Goal: Transaction & Acquisition: Purchase product/service

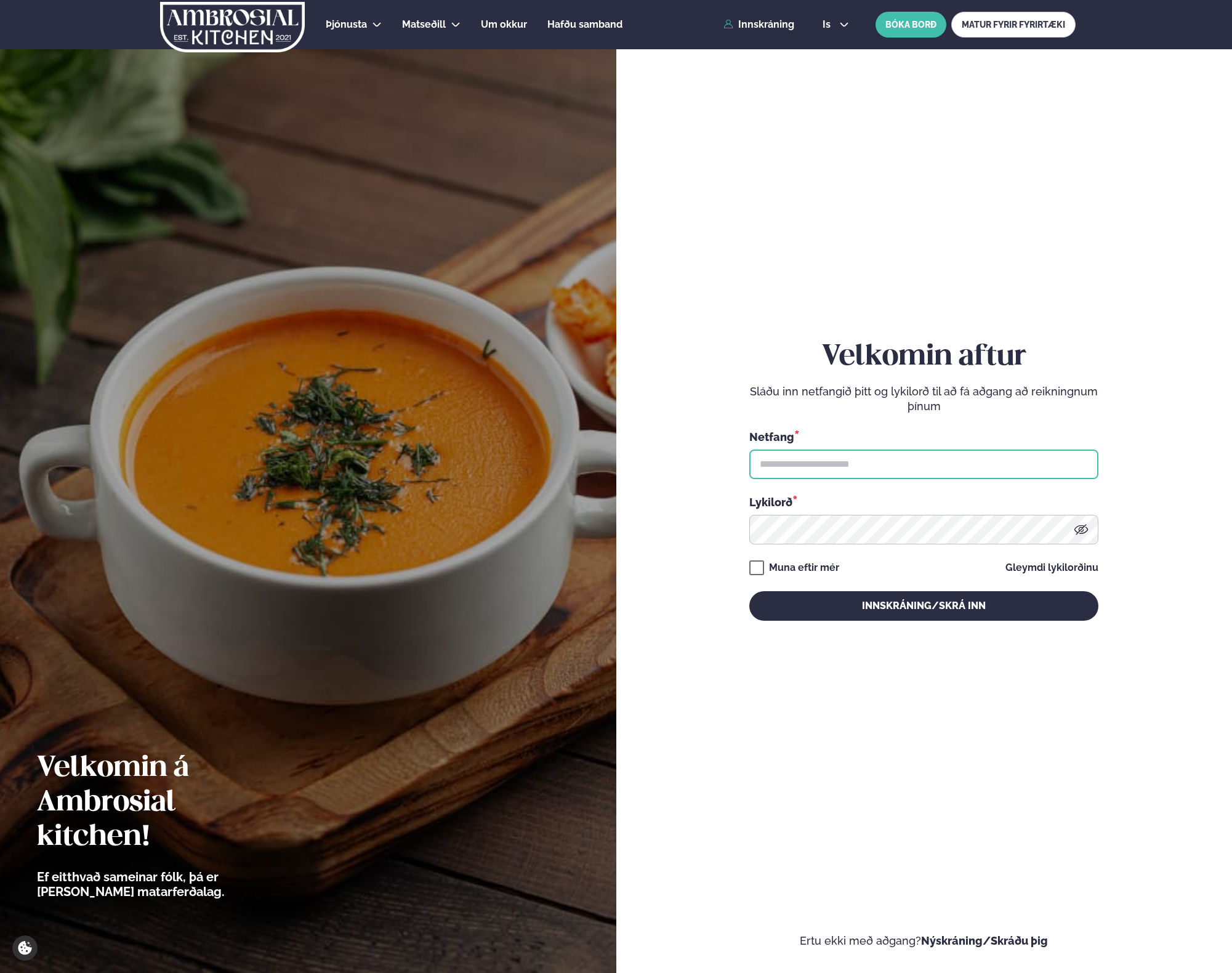
click at [830, 467] on input "text" at bounding box center [924, 464] width 349 height 30
type input "**********"
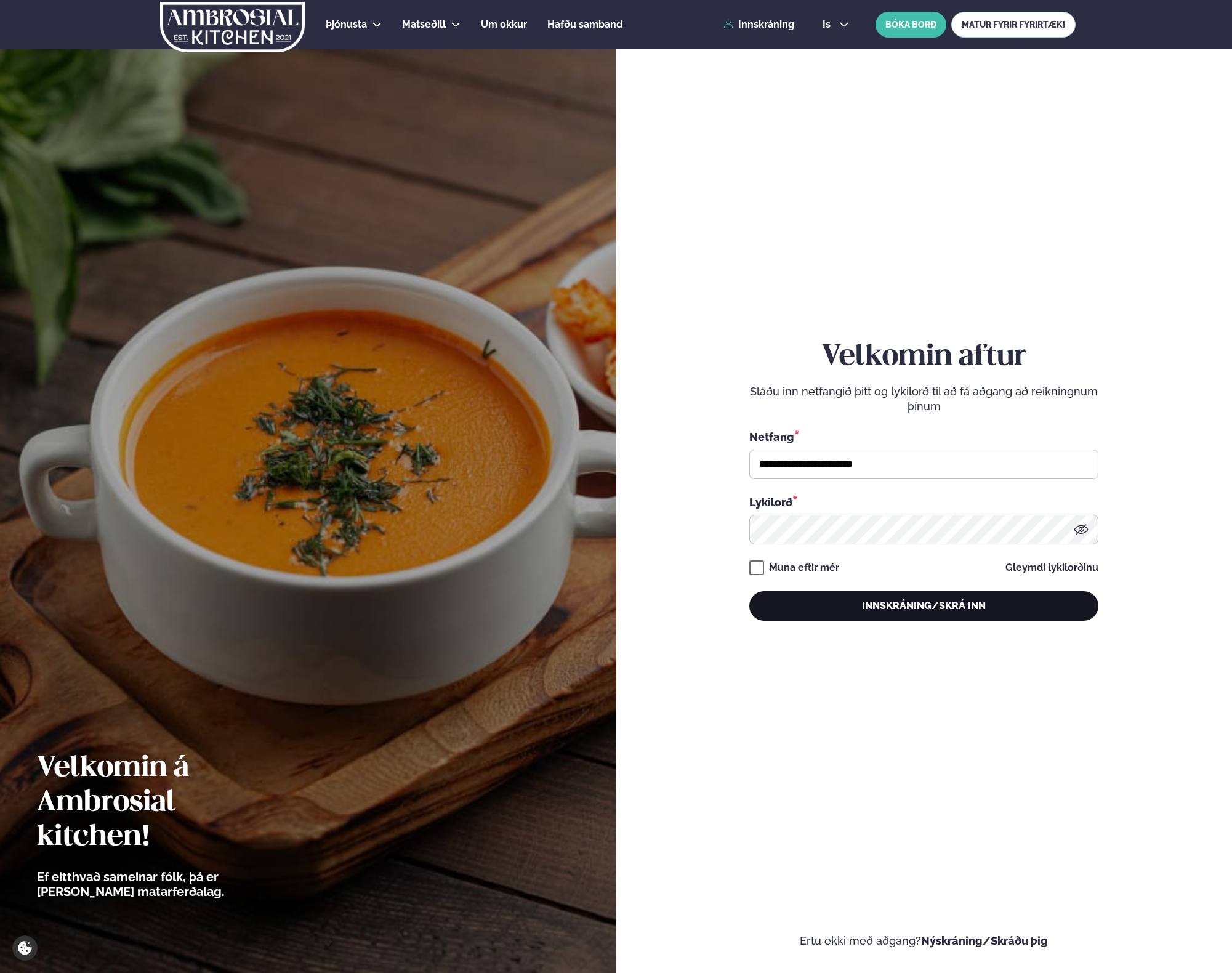
click at [833, 613] on button "Innskráning/Skrá inn" at bounding box center [924, 606] width 349 height 30
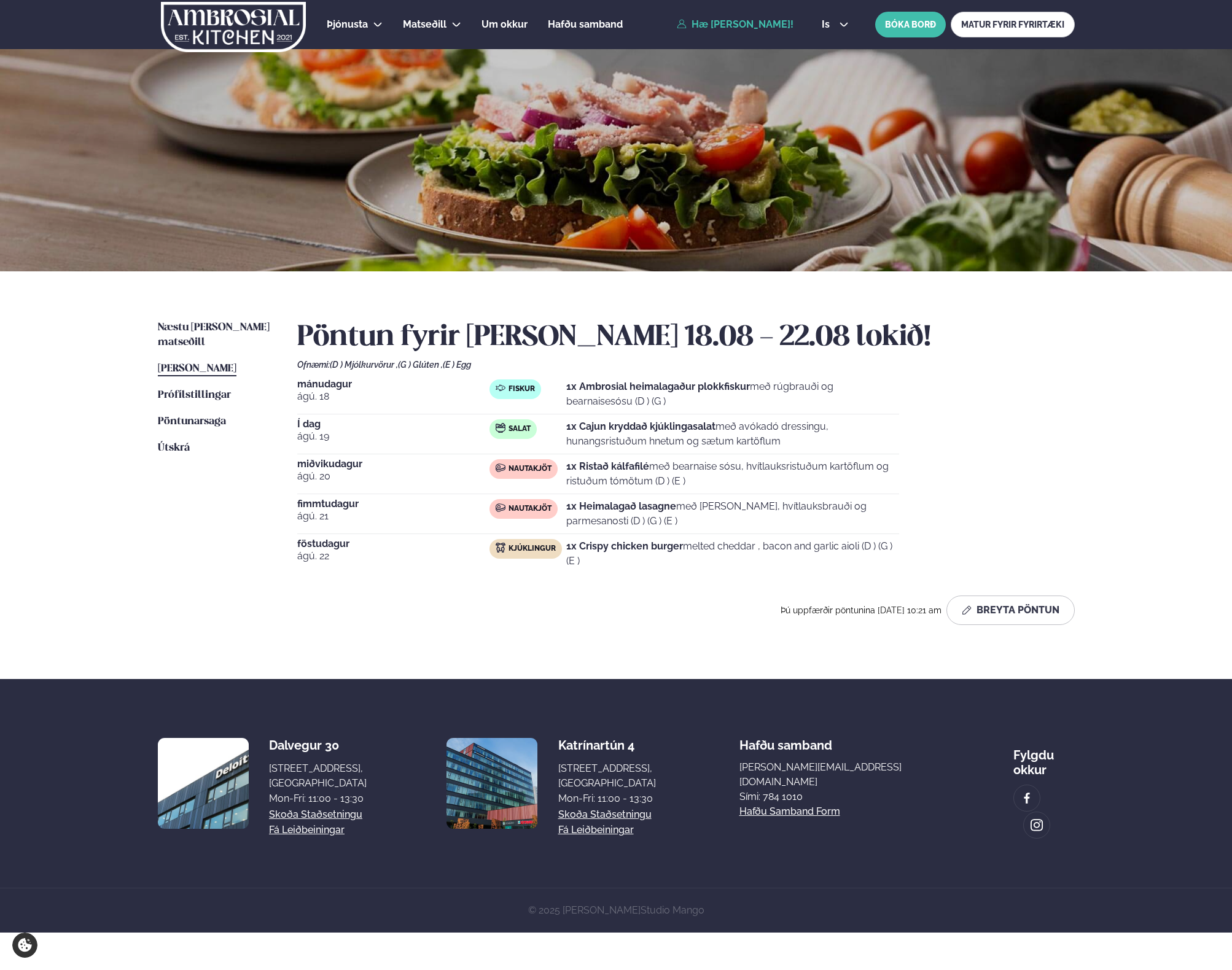
click at [632, 425] on strong "1x Cajun kryddað kjúklingasalat" at bounding box center [641, 427] width 150 height 12
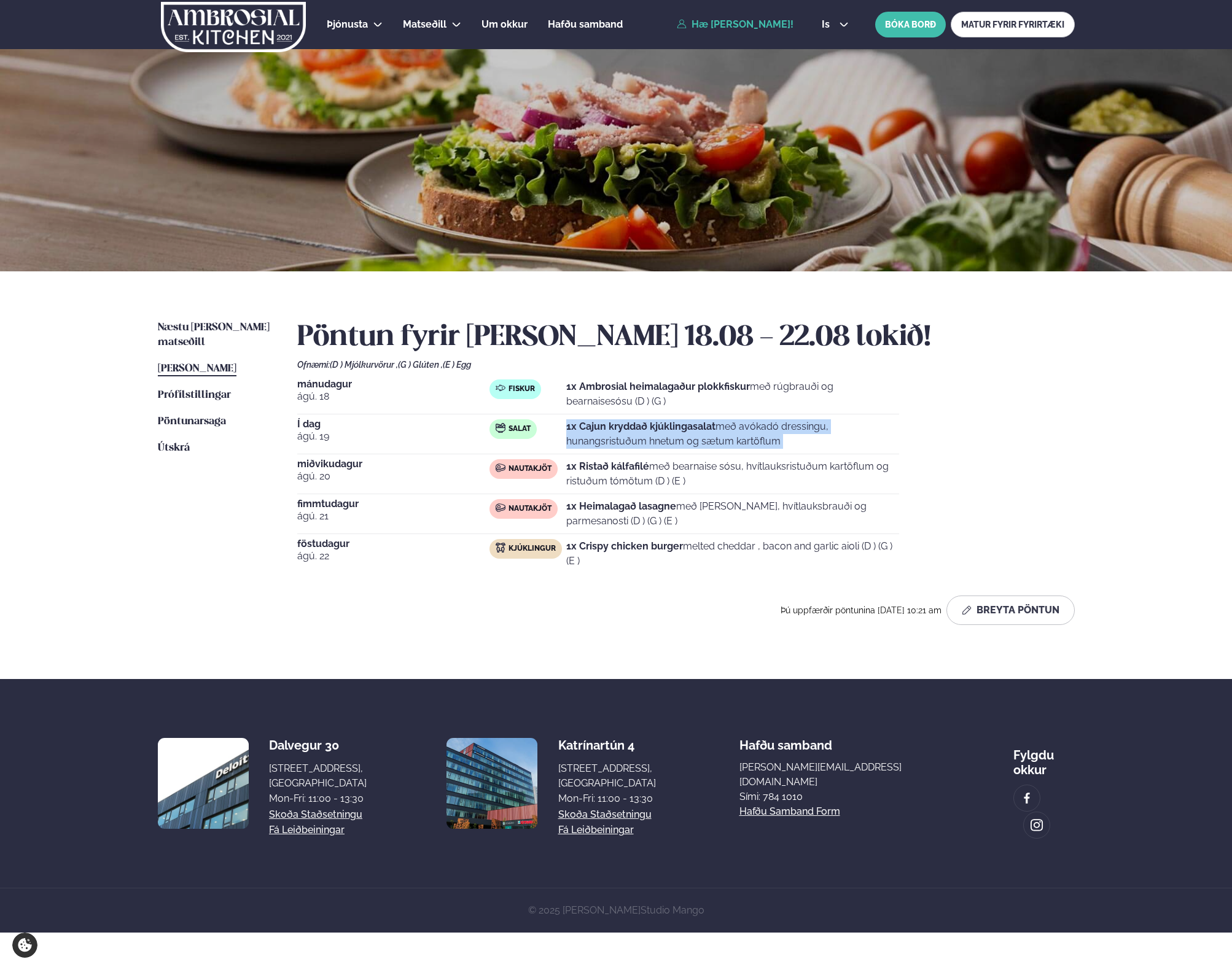
click at [632, 425] on strong "1x Cajun kryddað kjúklingasalat" at bounding box center [641, 427] width 150 height 12
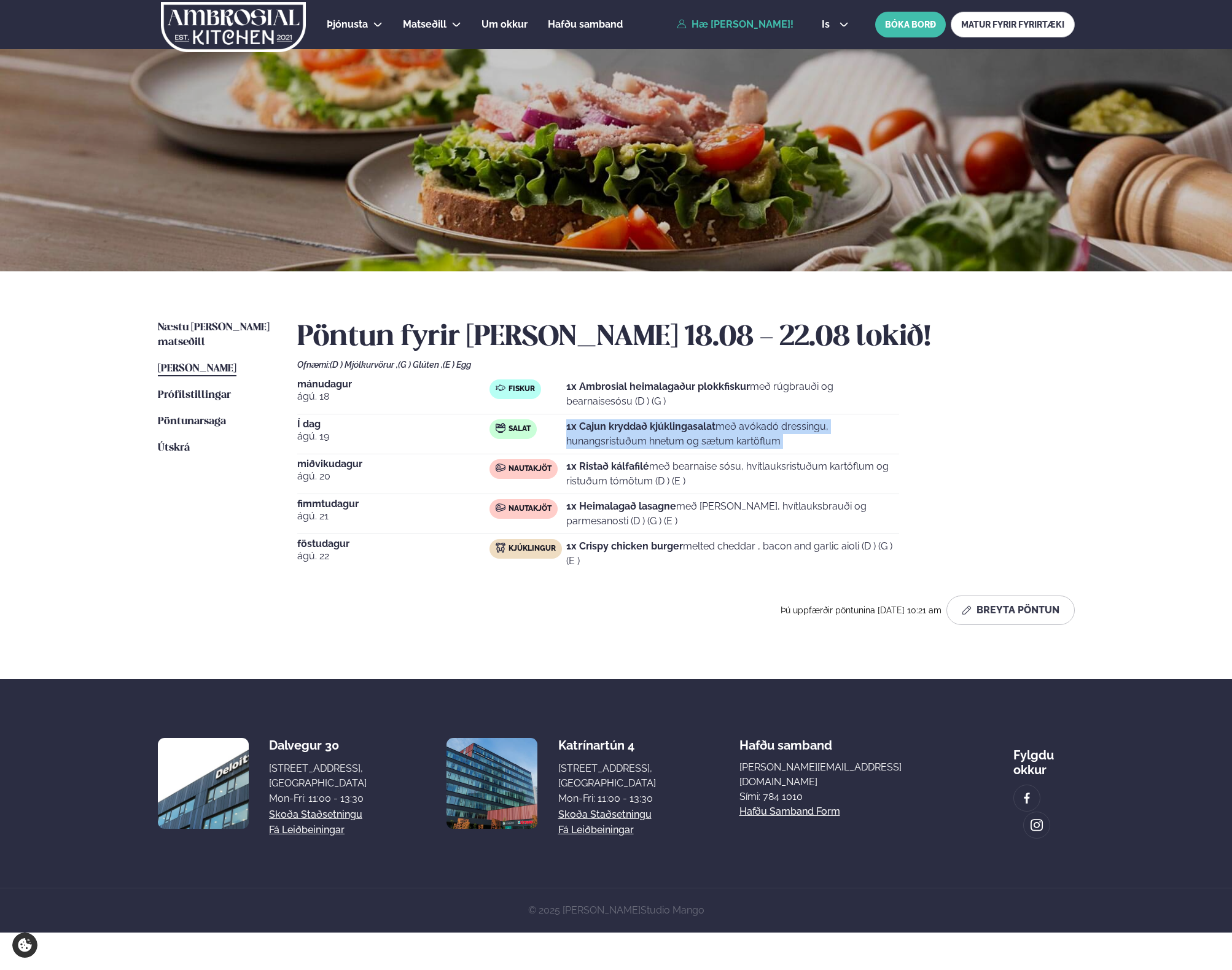
click at [632, 425] on strong "1x Cajun kryddað kjúklingasalat" at bounding box center [641, 427] width 150 height 12
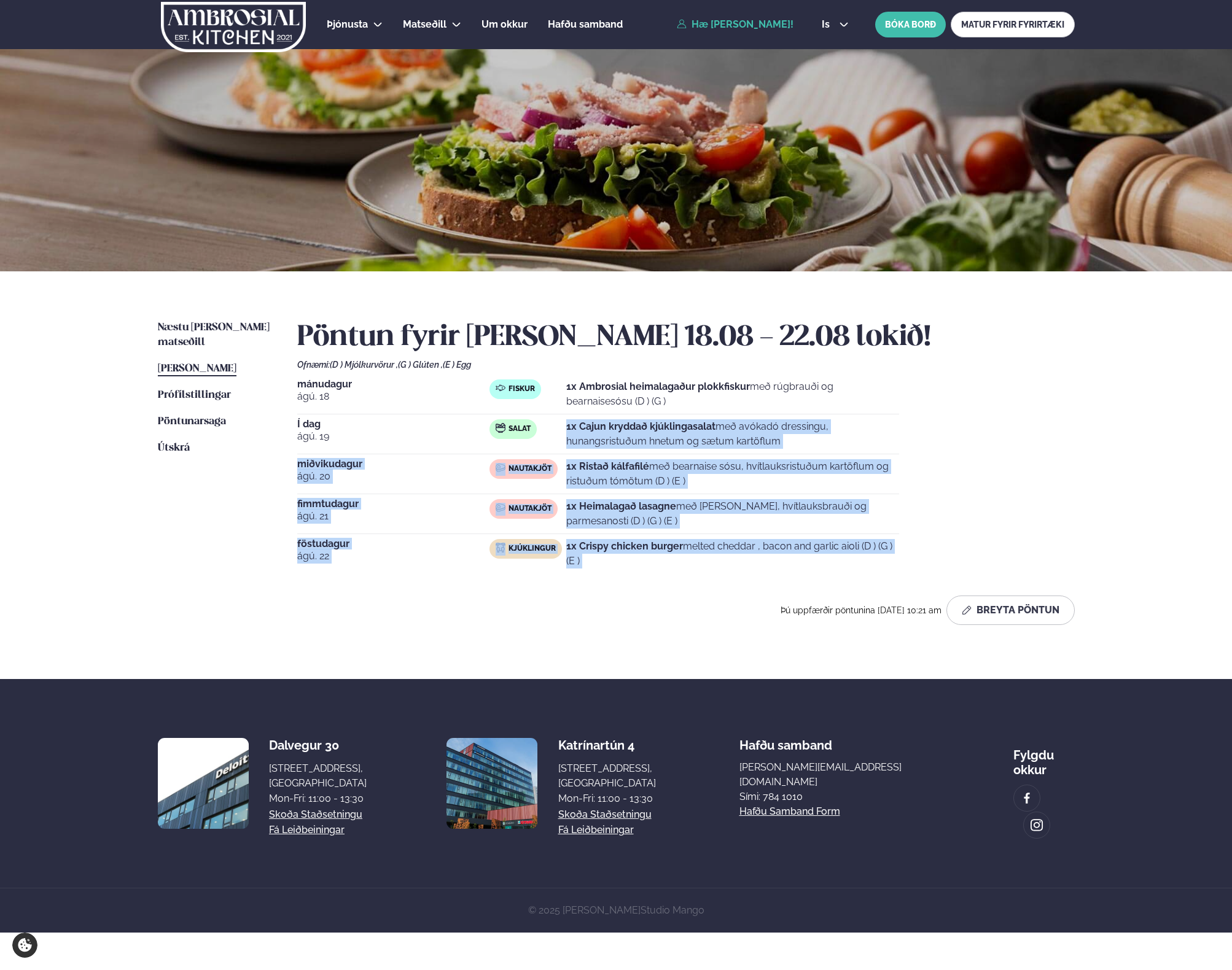
drag, startPoint x: 632, startPoint y: 425, endPoint x: 634, endPoint y: 538, distance: 113.0
click at [634, 538] on div "[DATE] Fiskur 1x Ambrosial heimalagaður plokkfiskur með rúgbrauði og bearnaises…" at bounding box center [686, 476] width 777 height 194
click at [634, 538] on div "[DATE] Fiskur 1x Ambrosial heimalagaður plokkfiskur með rúgbrauði og bearnaises…" at bounding box center [686, 476] width 777 height 194
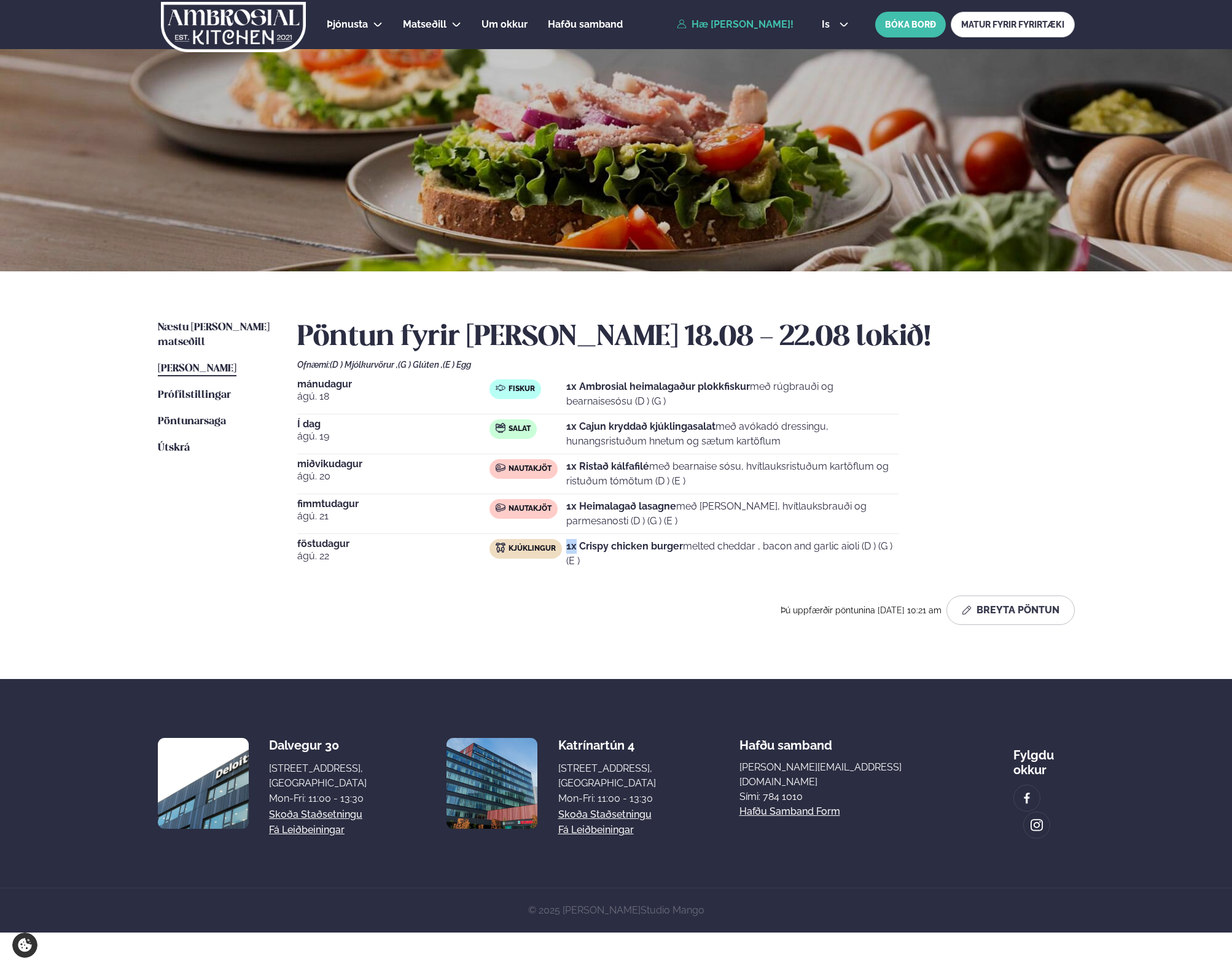
click at [634, 538] on div "[DATE] Fiskur 1x Ambrosial heimalagaður plokkfiskur með rúgbrauði og bearnaises…" at bounding box center [686, 476] width 777 height 194
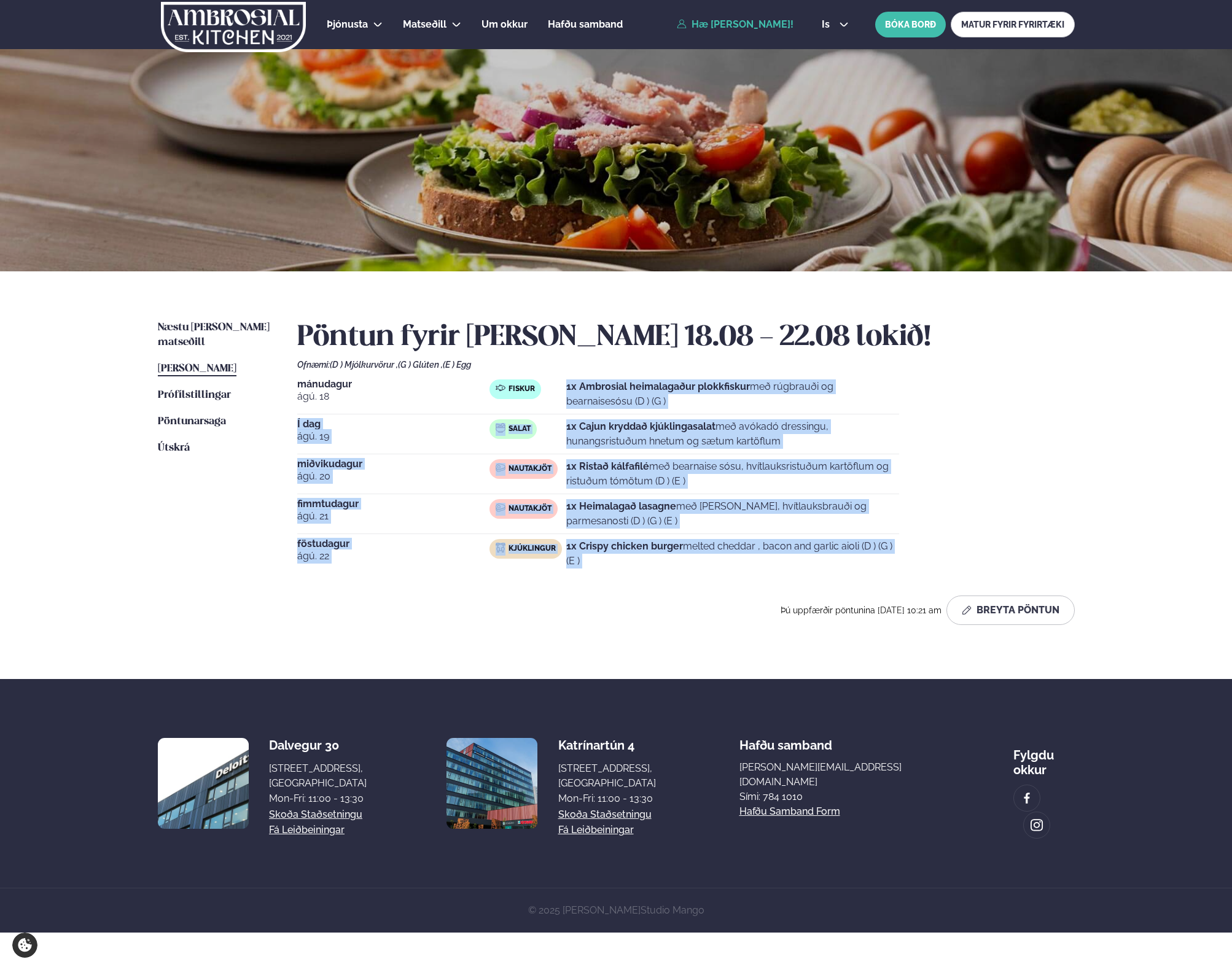
drag, startPoint x: 634, startPoint y: 538, endPoint x: 632, endPoint y: 402, distance: 136.0
click at [633, 402] on div "[DATE] Fiskur 1x Ambrosial heimalagaður plokkfiskur með rúgbrauði og bearnaises…" at bounding box center [686, 476] width 777 height 194
click at [632, 402] on p "1x Ambrosial heimalagaður plokkfiskur með rúgbrauði og bearnaisesósu (D ) (G )" at bounding box center [732, 394] width 333 height 30
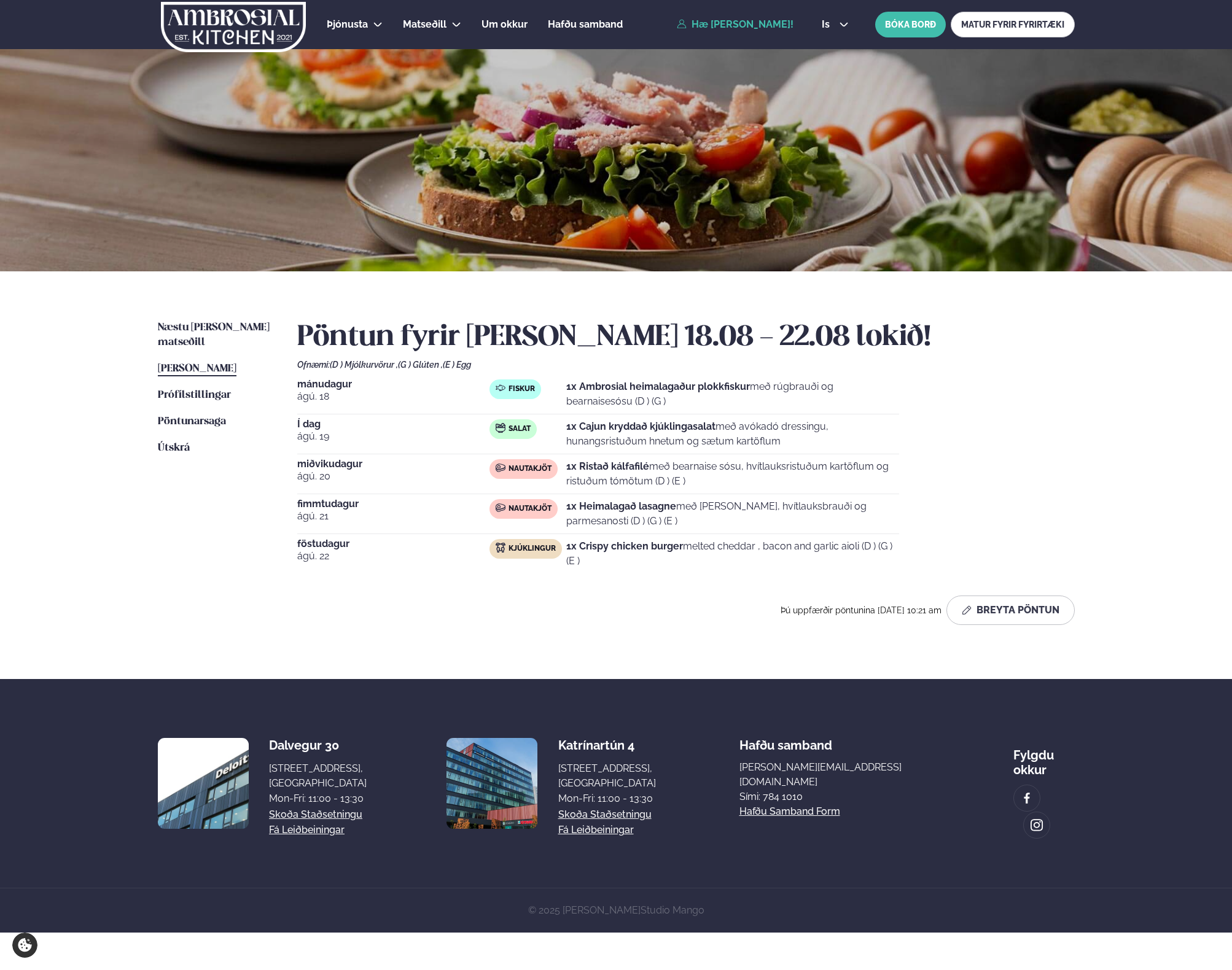
click at [632, 402] on p "1x Ambrosial heimalagaður plokkfiskur með rúgbrauði og bearnaisesósu (D ) (G )" at bounding box center [732, 394] width 333 height 30
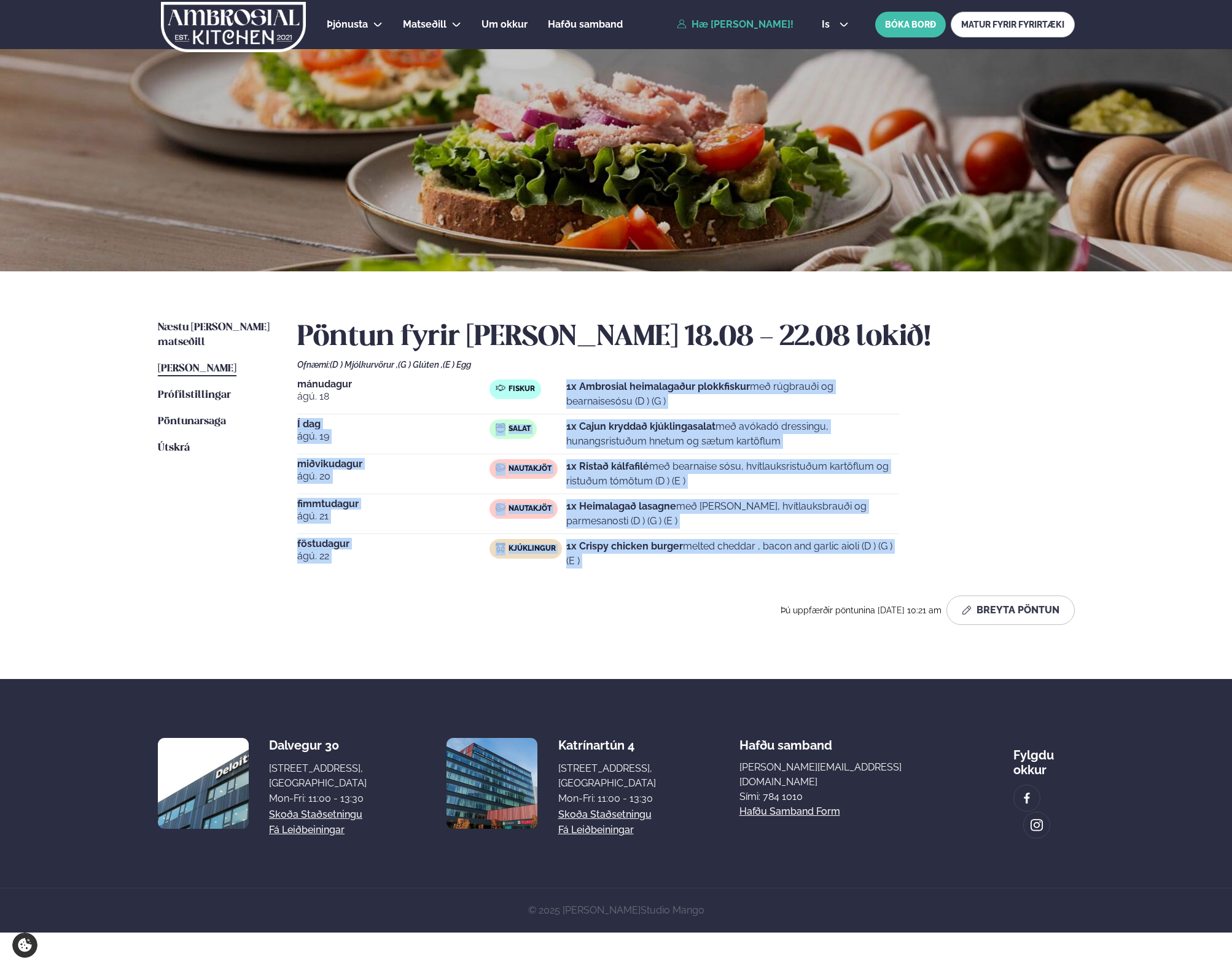
drag, startPoint x: 632, startPoint y: 402, endPoint x: 634, endPoint y: 549, distance: 147.0
click at [635, 551] on div "[DATE] Fiskur 1x Ambrosial heimalagaður plokkfiskur með rúgbrauði og bearnaises…" at bounding box center [686, 476] width 777 height 194
click at [634, 549] on strong "1x Crispy chicken burger" at bounding box center [624, 546] width 117 height 12
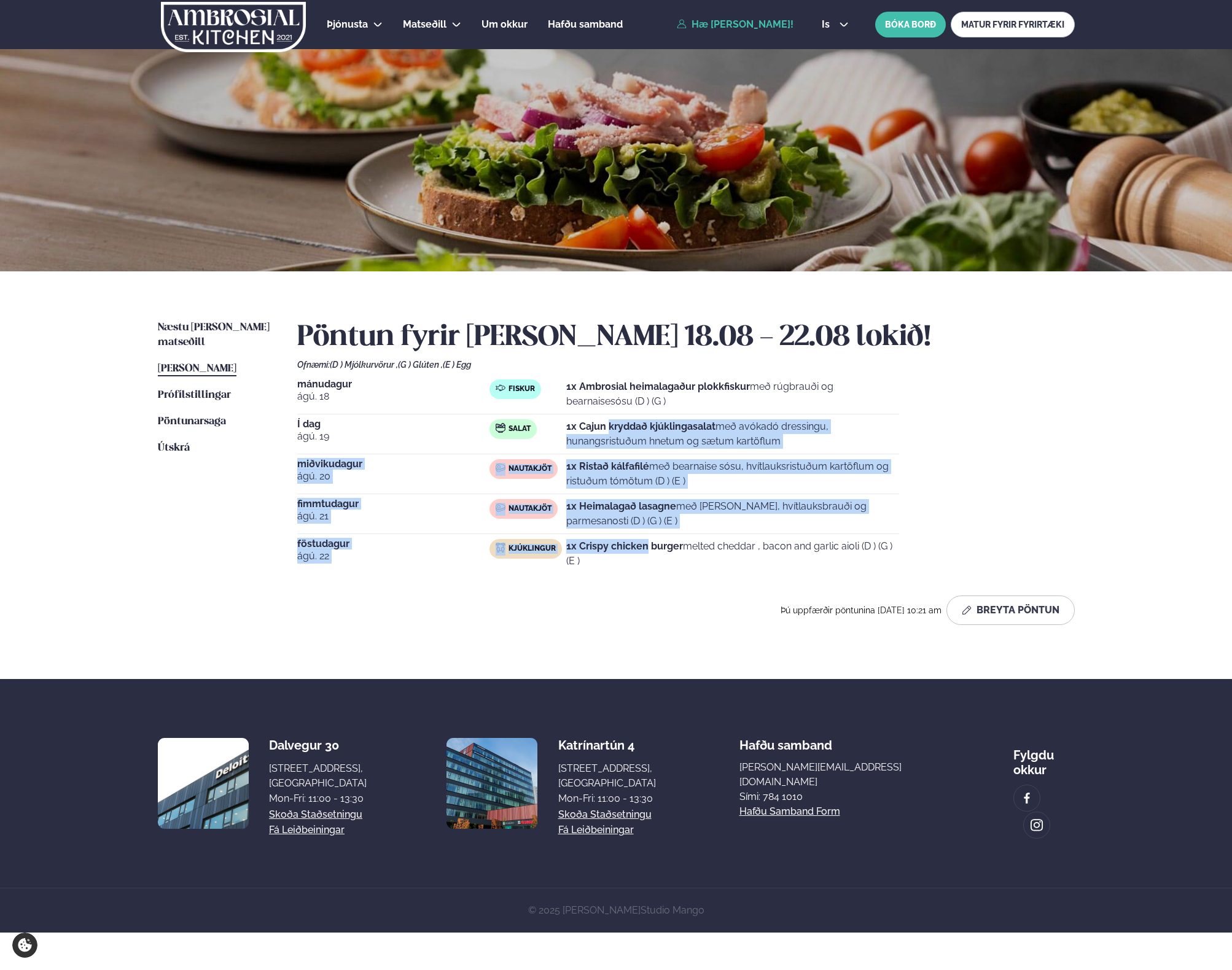
drag, startPoint x: 634, startPoint y: 549, endPoint x: 634, endPoint y: 422, distance: 127.0
click at [634, 422] on div "[DATE] Fiskur 1x Ambrosial heimalagaður plokkfiskur með rúgbrauði og bearnaises…" at bounding box center [686, 476] width 777 height 194
click at [634, 422] on strong "1x Cajun kryddað kjúklingasalat" at bounding box center [641, 427] width 150 height 12
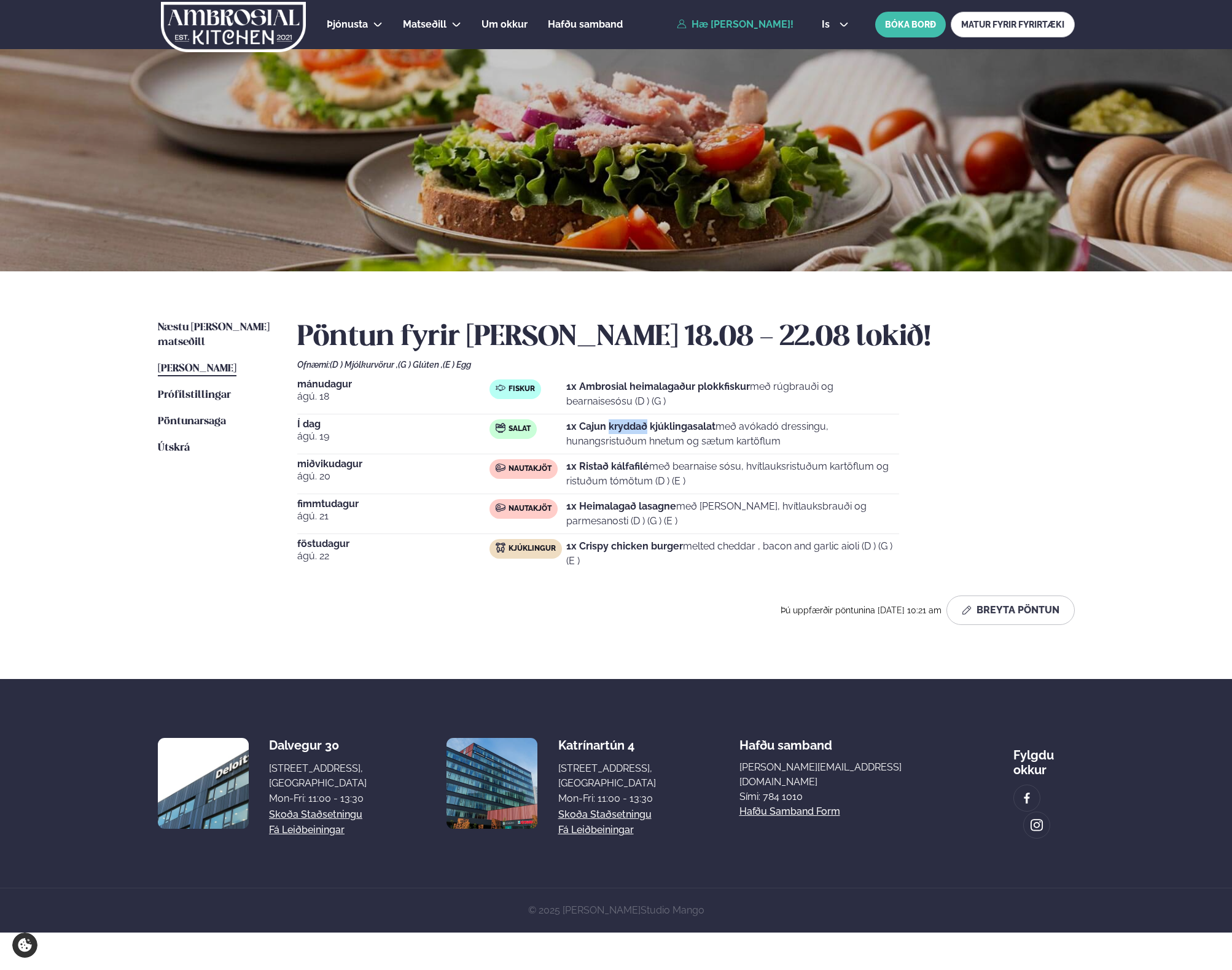
click at [634, 422] on strong "1x Cajun kryddað kjúklingasalat" at bounding box center [641, 427] width 150 height 12
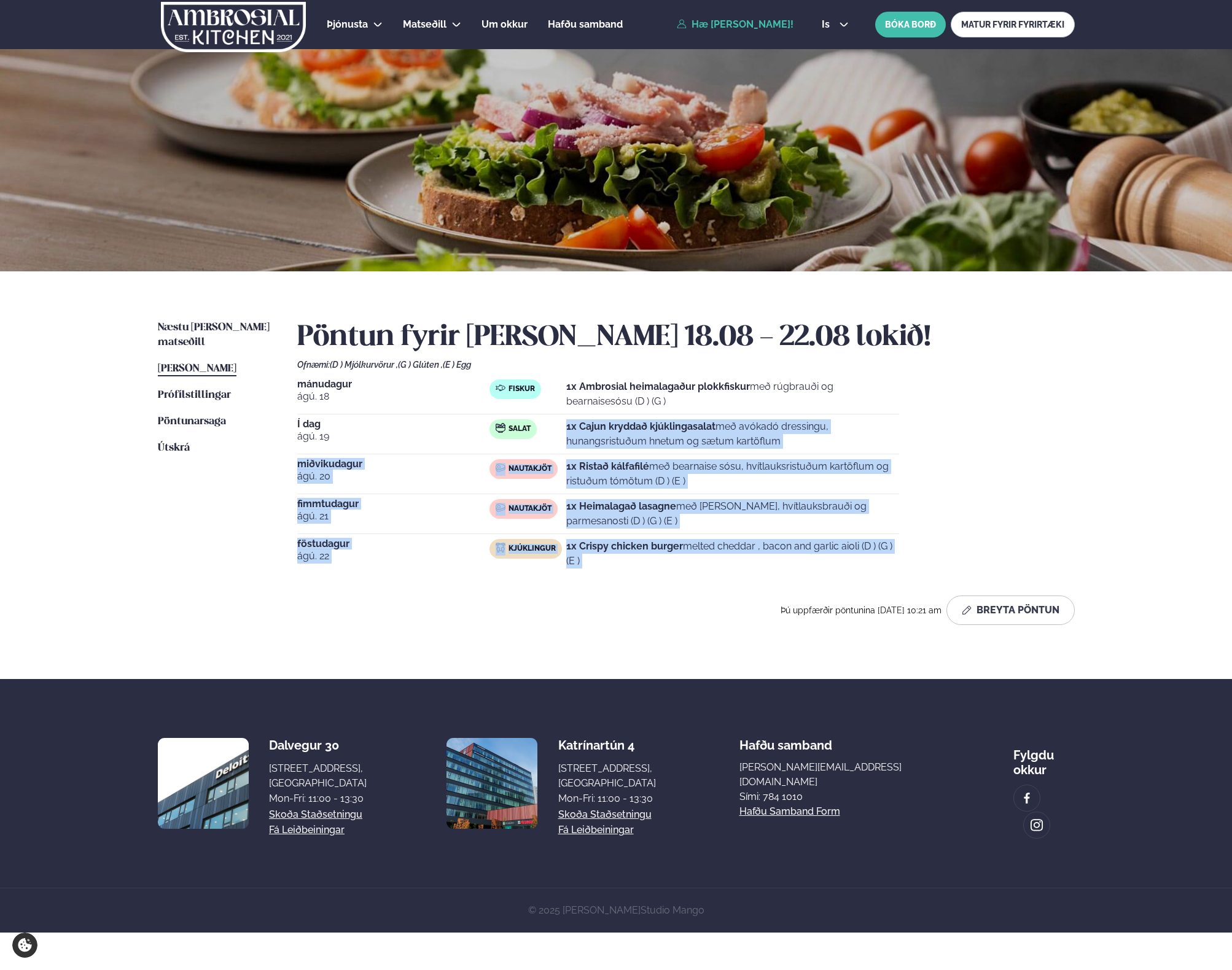
drag, startPoint x: 634, startPoint y: 422, endPoint x: 639, endPoint y: 545, distance: 123.1
click at [639, 550] on div "[DATE] Fiskur 1x Ambrosial heimalagaður plokkfiskur með rúgbrauði og bearnaises…" at bounding box center [686, 476] width 777 height 194
click at [639, 545] on strong "1x Crispy chicken burger" at bounding box center [624, 546] width 117 height 12
drag, startPoint x: 639, startPoint y: 544, endPoint x: 639, endPoint y: 435, distance: 109.0
click at [639, 435] on div "[DATE] Fiskur 1x Ambrosial heimalagaður plokkfiskur með rúgbrauði og bearnaises…" at bounding box center [686, 476] width 777 height 194
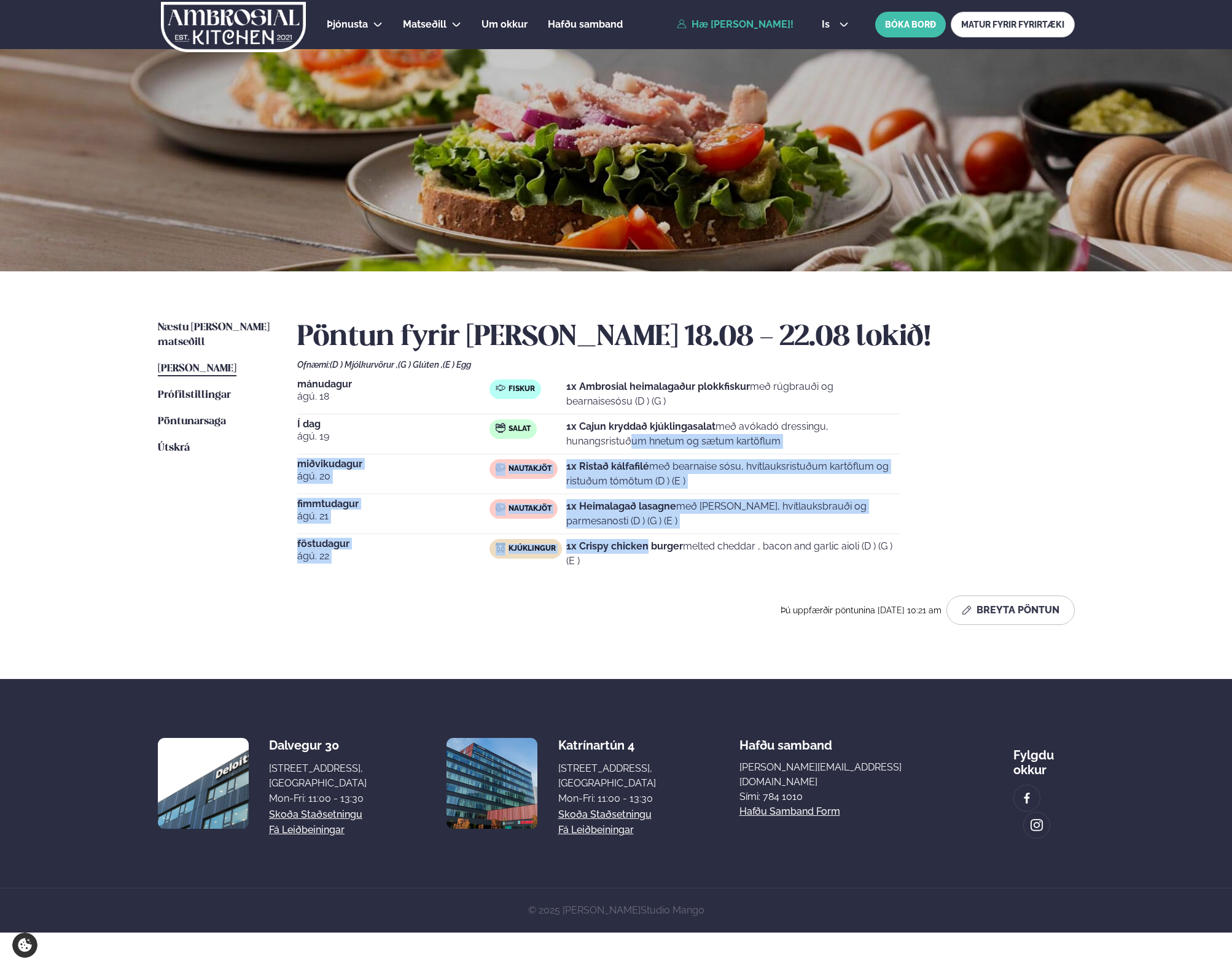
click at [639, 434] on p "1x Cajun kryddað kjúklingasalat með avókadó dressingu, hunangsristuðum hnetum o…" at bounding box center [732, 434] width 333 height 30
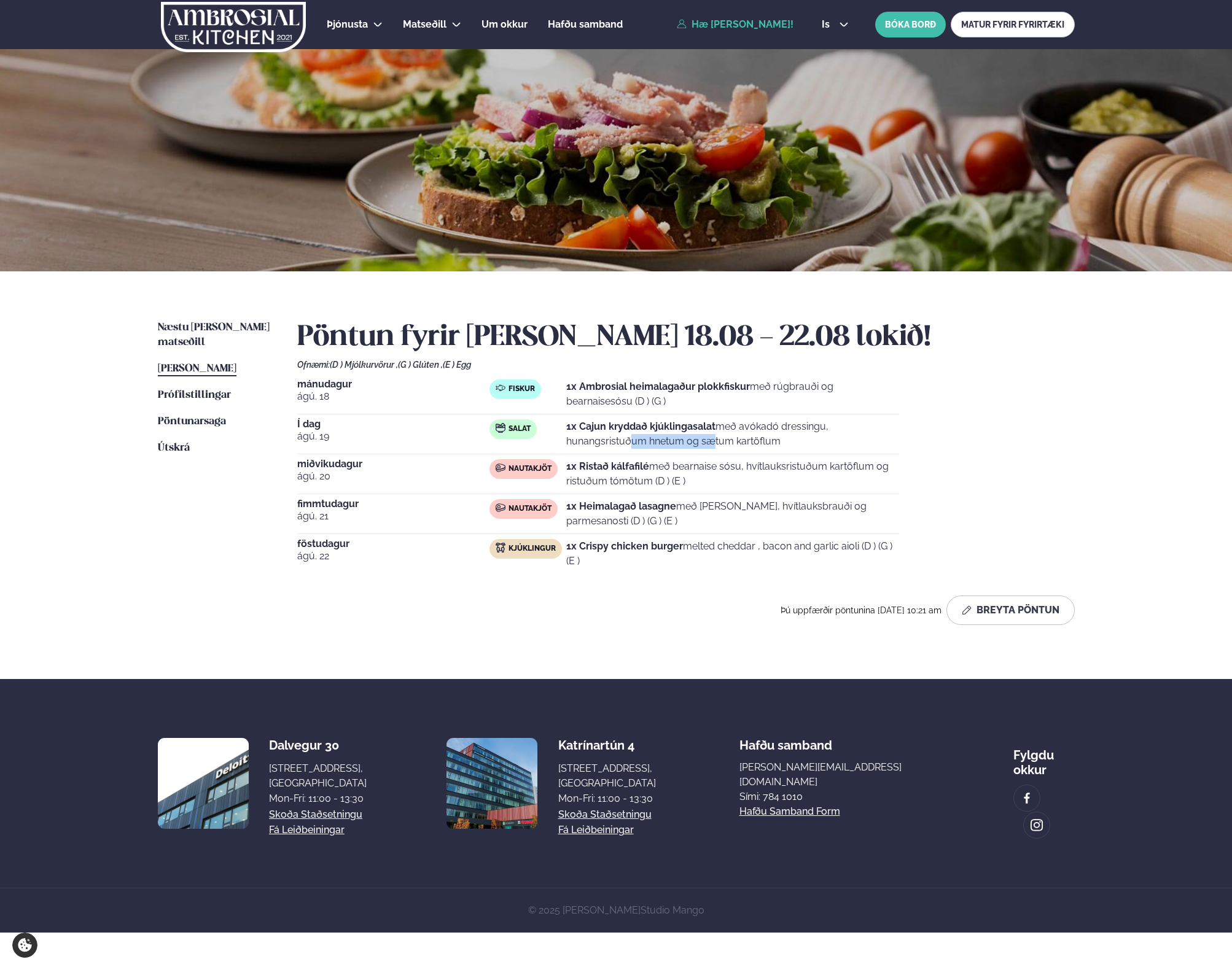
click at [639, 434] on p "1x Cajun kryddað kjúklingasalat með avókadó dressingu, hunangsristuðum hnetum o…" at bounding box center [732, 434] width 333 height 30
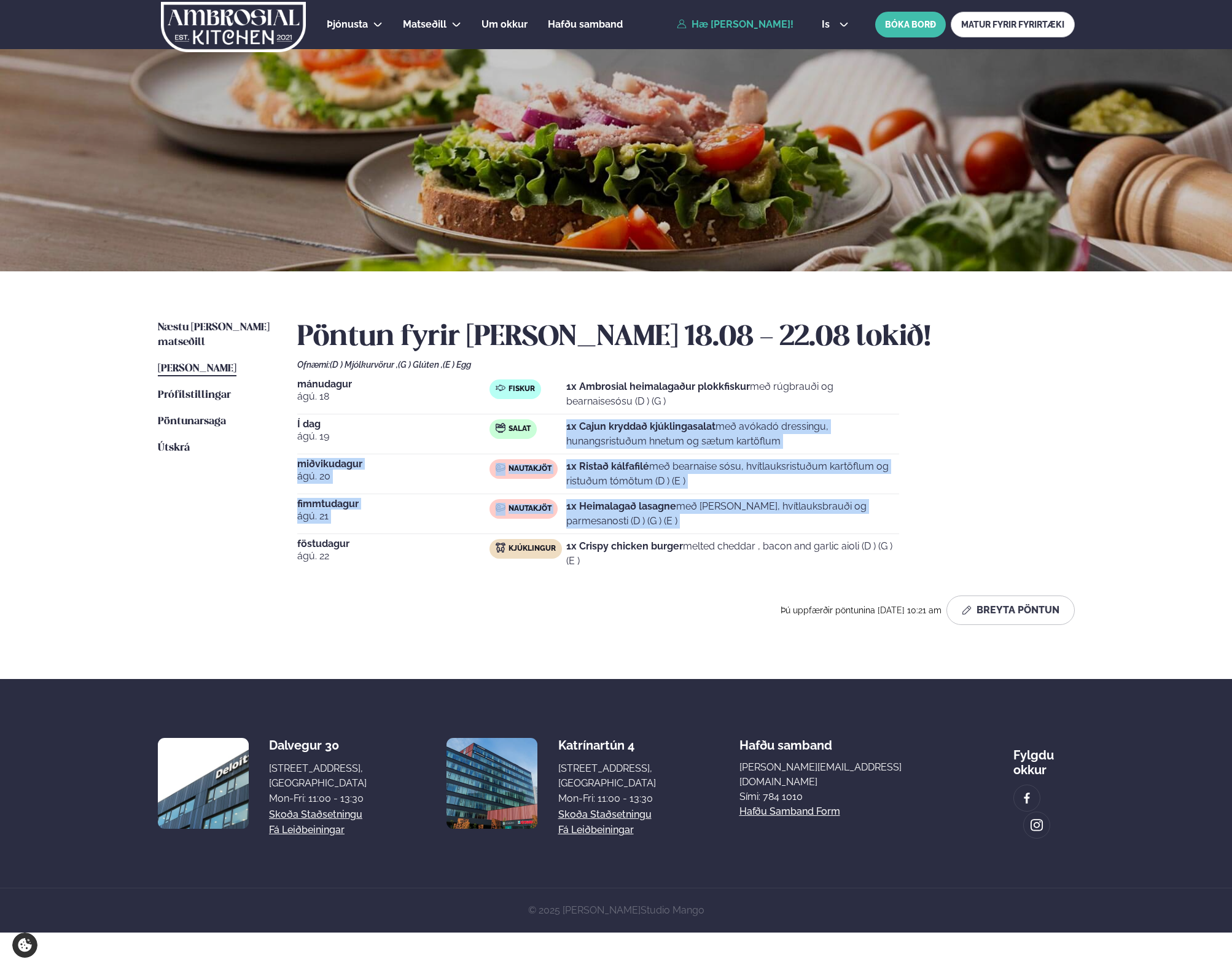
drag, startPoint x: 639, startPoint y: 434, endPoint x: 639, endPoint y: 517, distance: 83.0
click at [639, 523] on div "[DATE] Fiskur 1x Ambrosial heimalagaður plokkfiskur með rúgbrauði og bearnaises…" at bounding box center [686, 476] width 777 height 194
click at [639, 517] on p "1x Heimalagað lasagne með basil pesto, hvítlauksbrauði og parmesanosti (D ) (G …" at bounding box center [732, 514] width 333 height 30
